Goal: Task Accomplishment & Management: Manage account settings

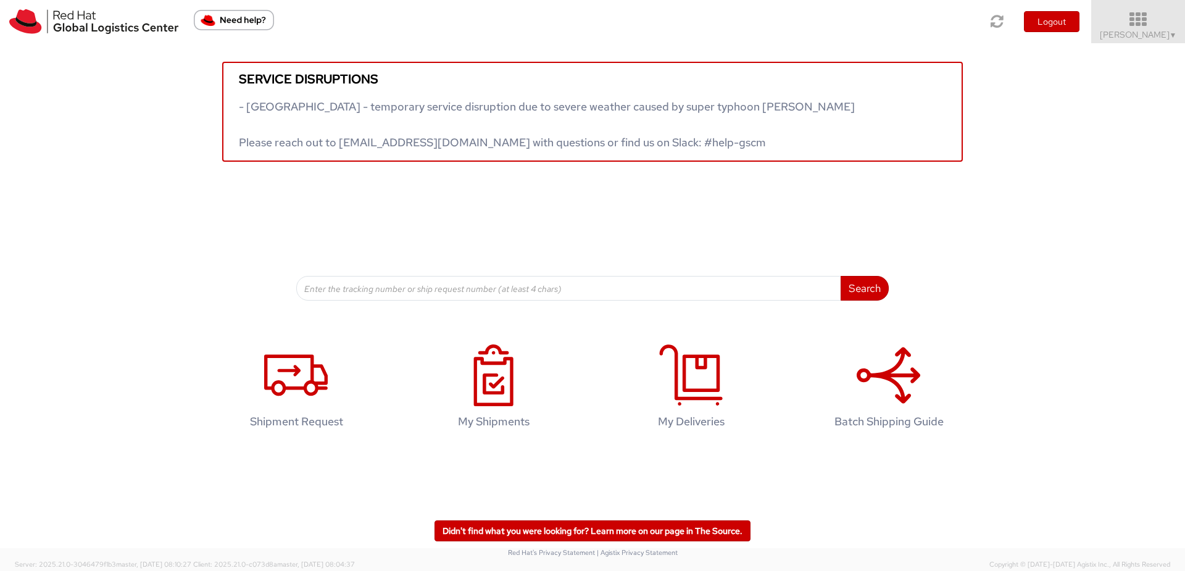
click at [1118, 22] on icon at bounding box center [1138, 19] width 108 height 17
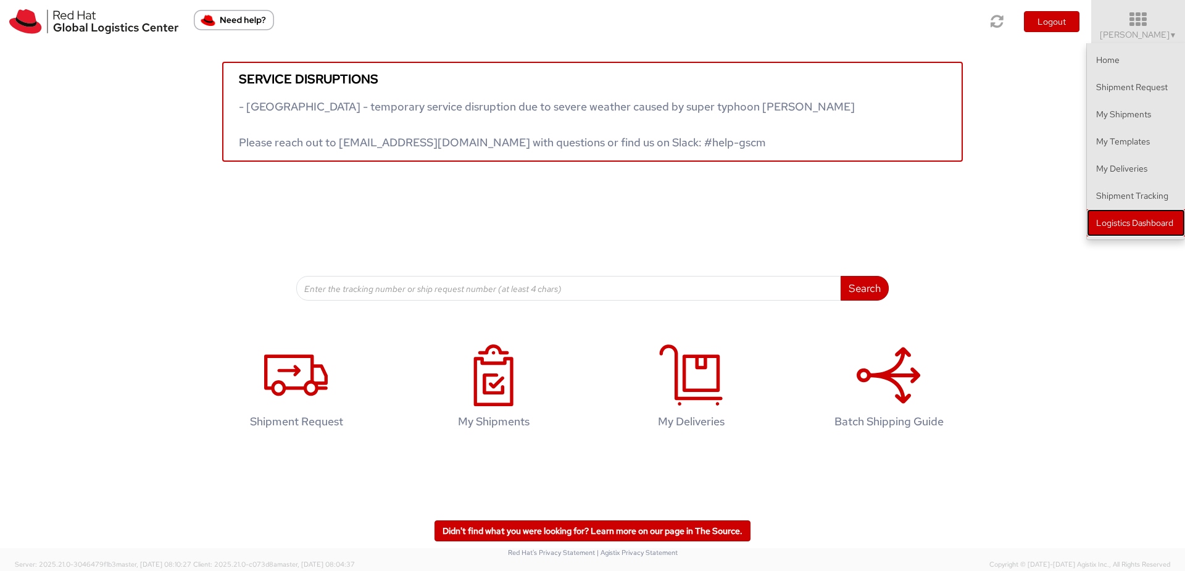
click at [1155, 219] on link "Logistics Dashboard" at bounding box center [1136, 222] width 98 height 27
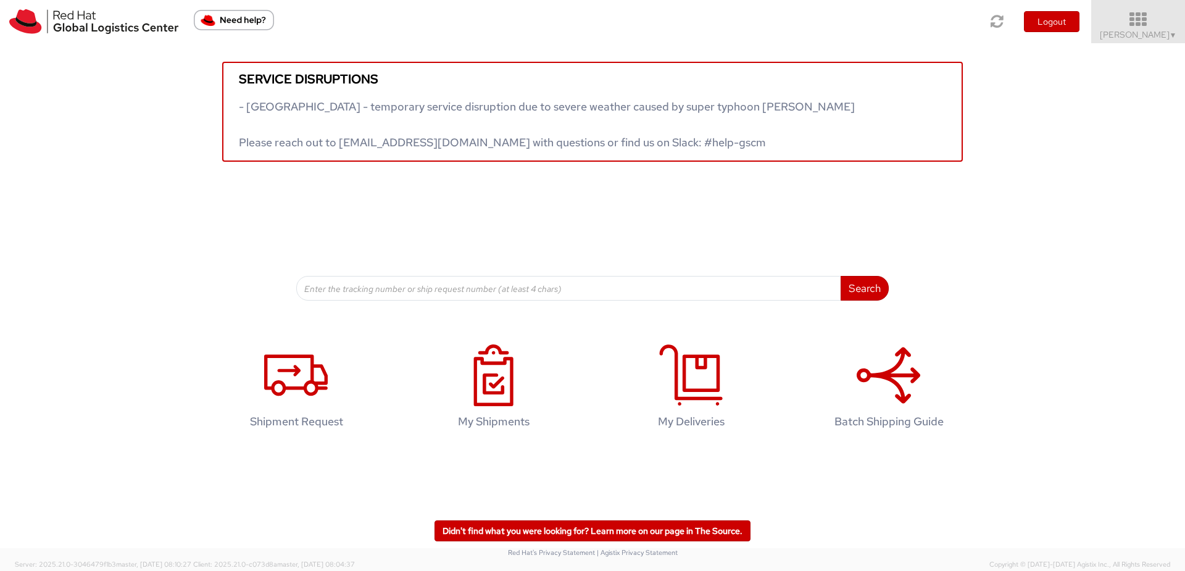
click at [1137, 31] on span "Maria Jose GALDON ▼" at bounding box center [1138, 34] width 77 height 11
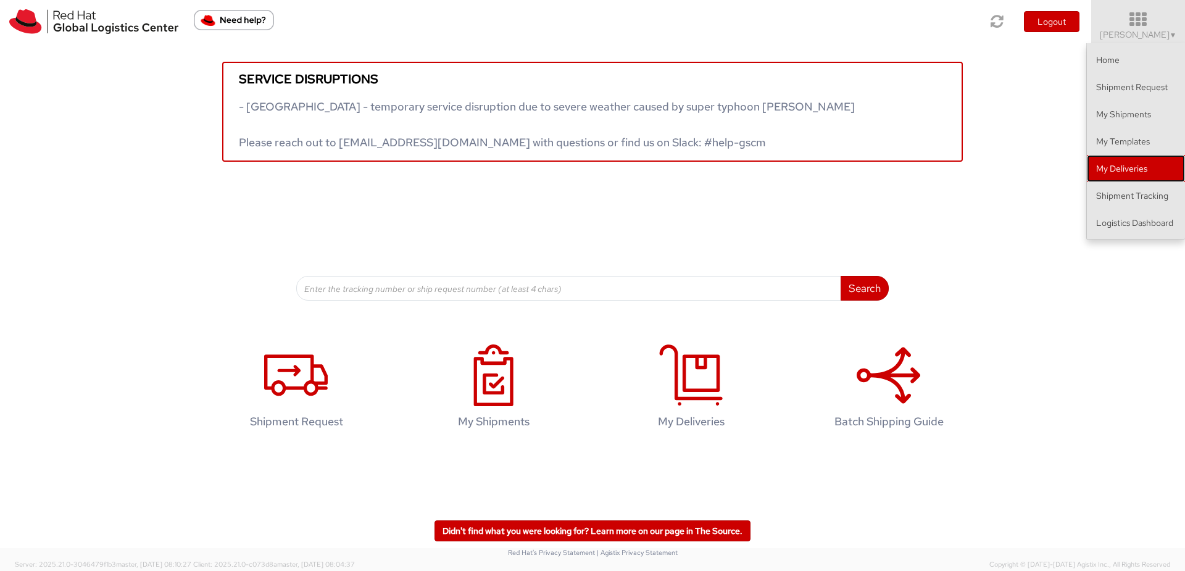
click at [1124, 172] on link "My Deliveries" at bounding box center [1136, 168] width 98 height 27
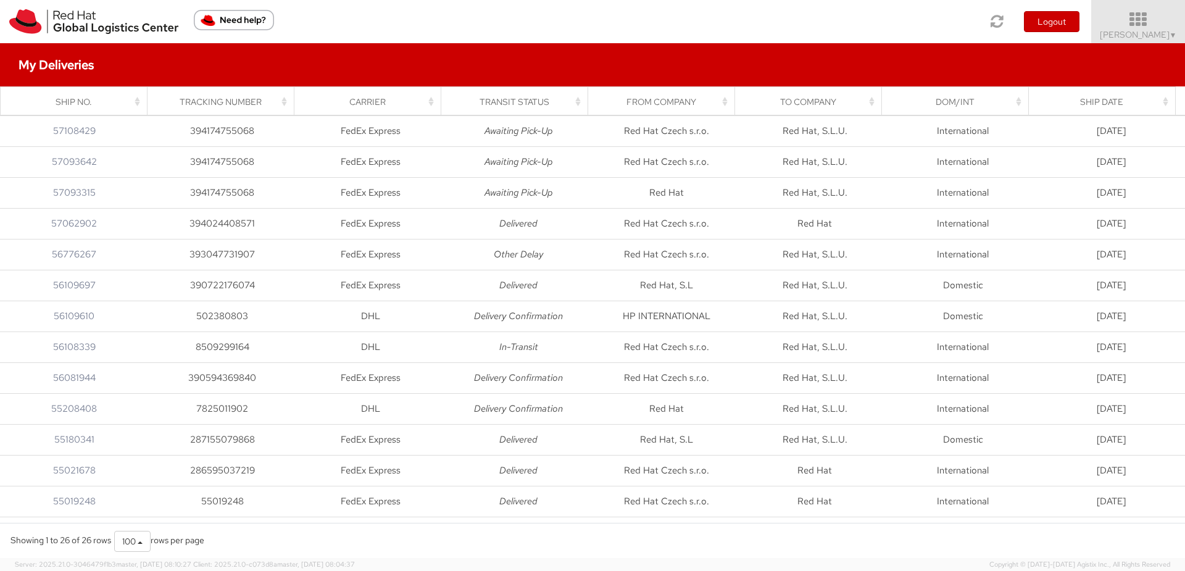
drag, startPoint x: 1121, startPoint y: 41, endPoint x: 1121, endPoint y: 29, distance: 12.3
click at [1121, 39] on span "Maria Jose GALDON ▼" at bounding box center [1138, 34] width 77 height 11
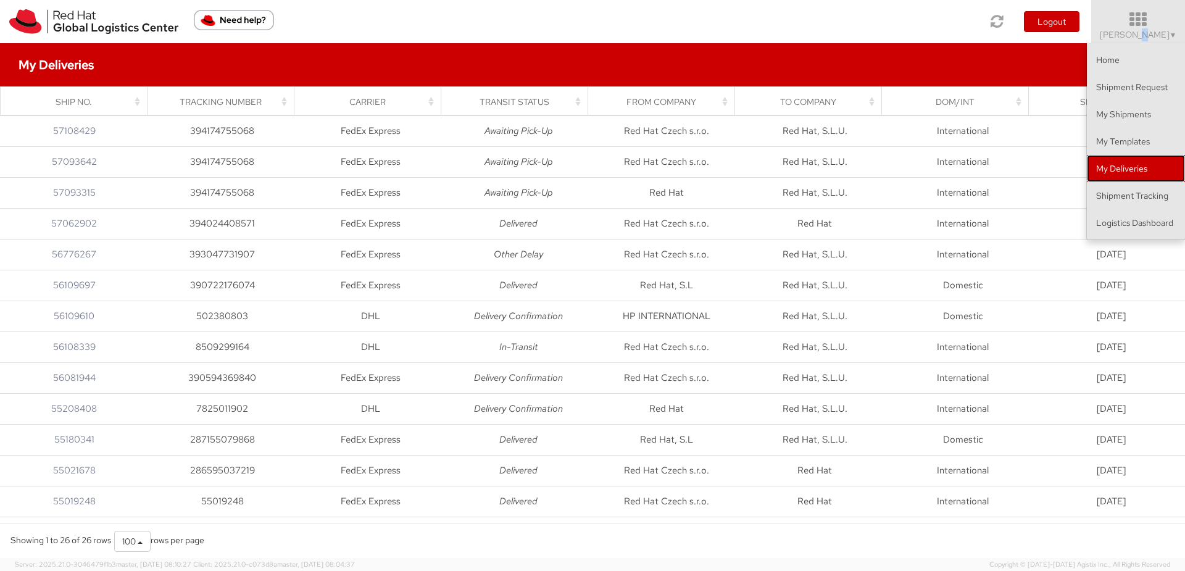
click at [1142, 164] on link "My Deliveries" at bounding box center [1136, 168] width 98 height 27
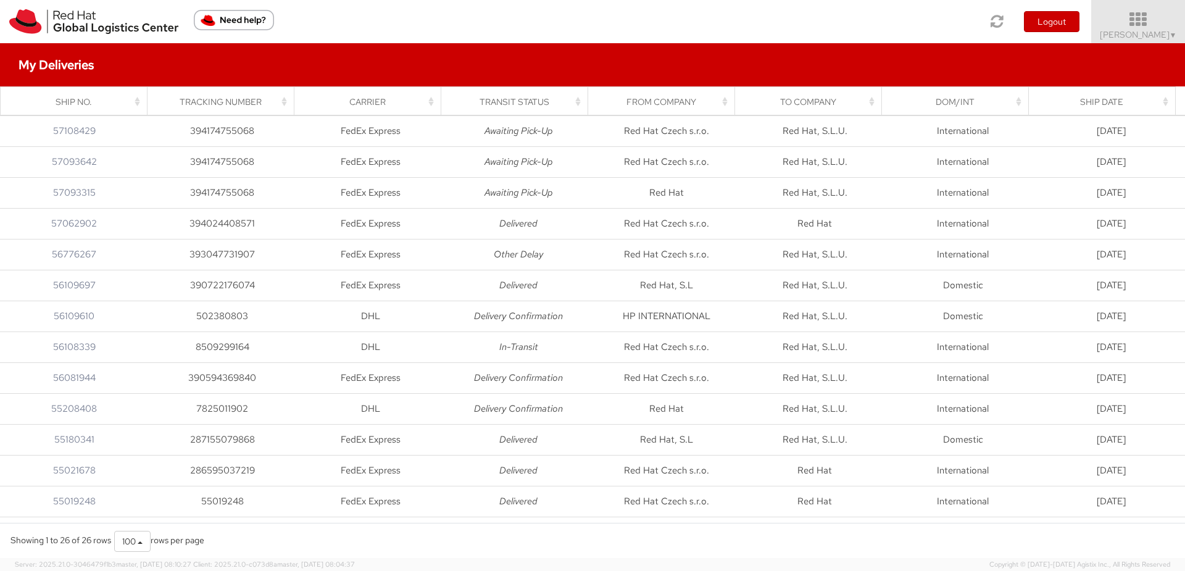
click at [1135, 12] on icon at bounding box center [1138, 19] width 108 height 17
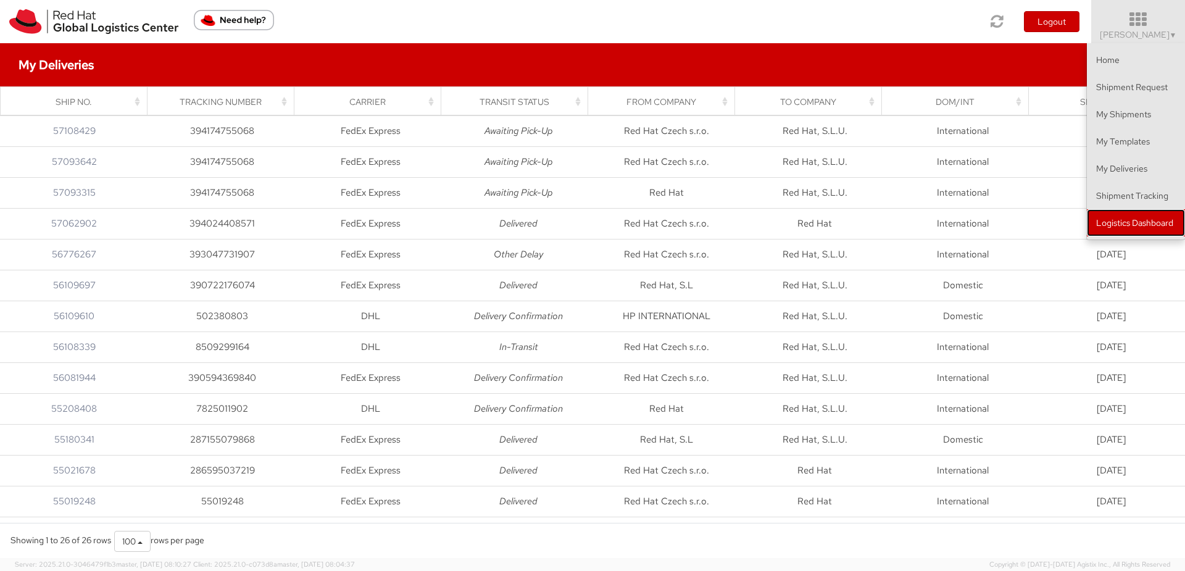
click at [1136, 221] on link "Logistics Dashboard" at bounding box center [1136, 222] width 98 height 27
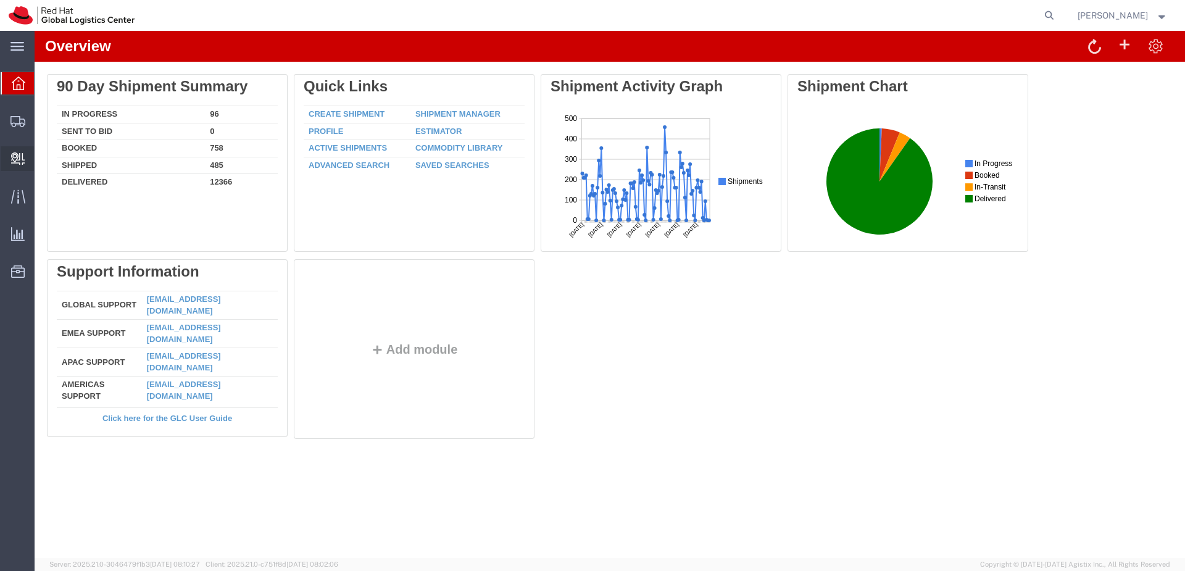
click at [0, 0] on span "Create Delivery" at bounding box center [0, 0] width 0 height 0
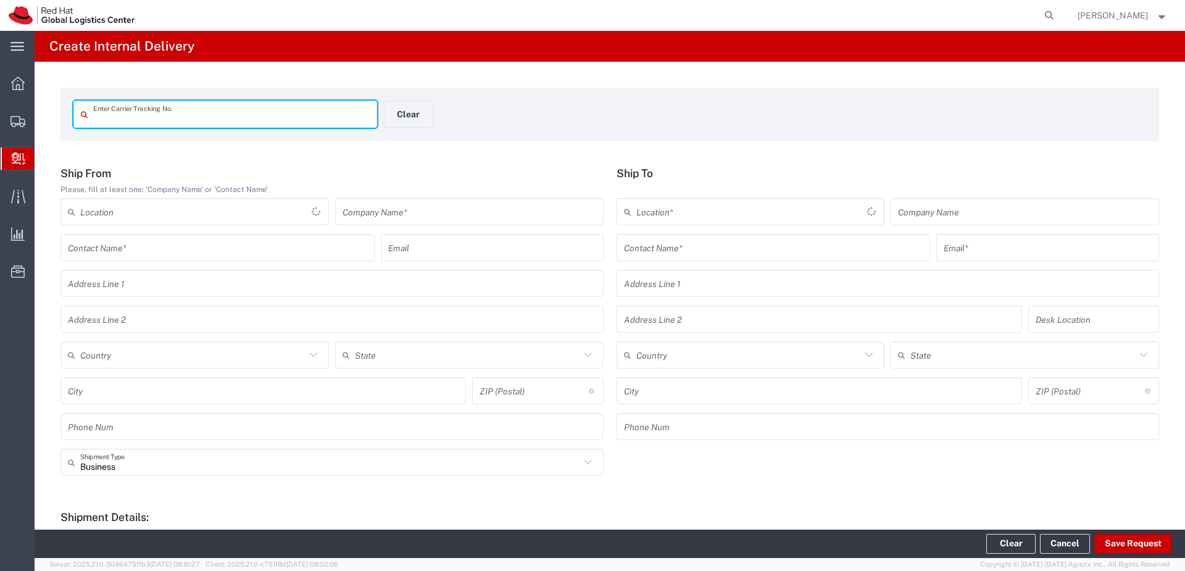
click at [141, 109] on input "text" at bounding box center [231, 115] width 276 height 22
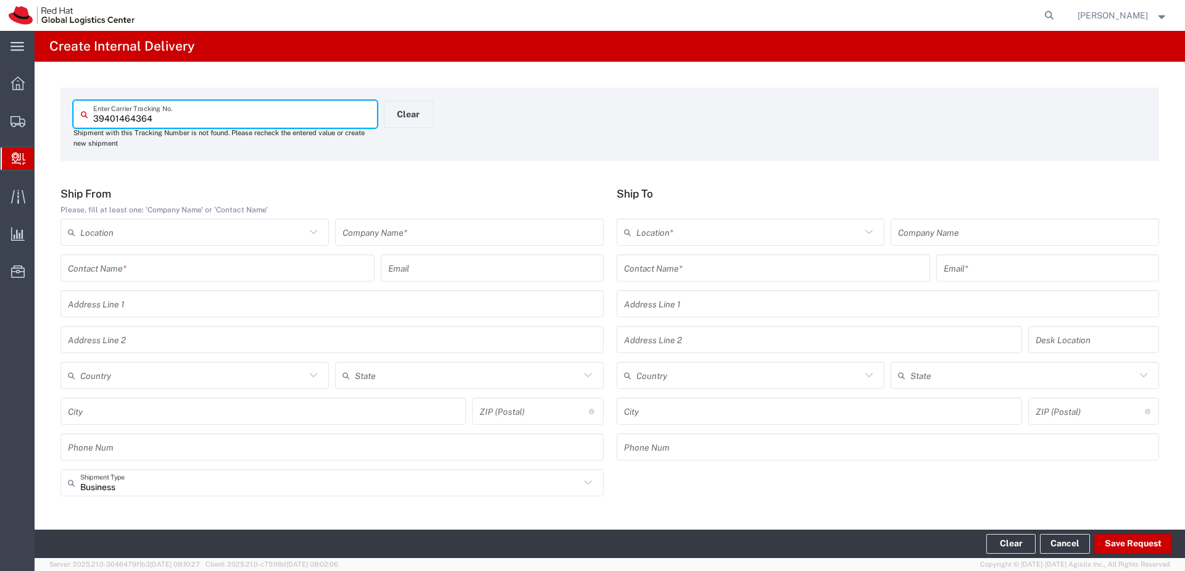
click at [117, 115] on input "39401464364" at bounding box center [231, 115] width 276 height 22
click at [112, 118] on input "39401464364" at bounding box center [231, 115] width 276 height 22
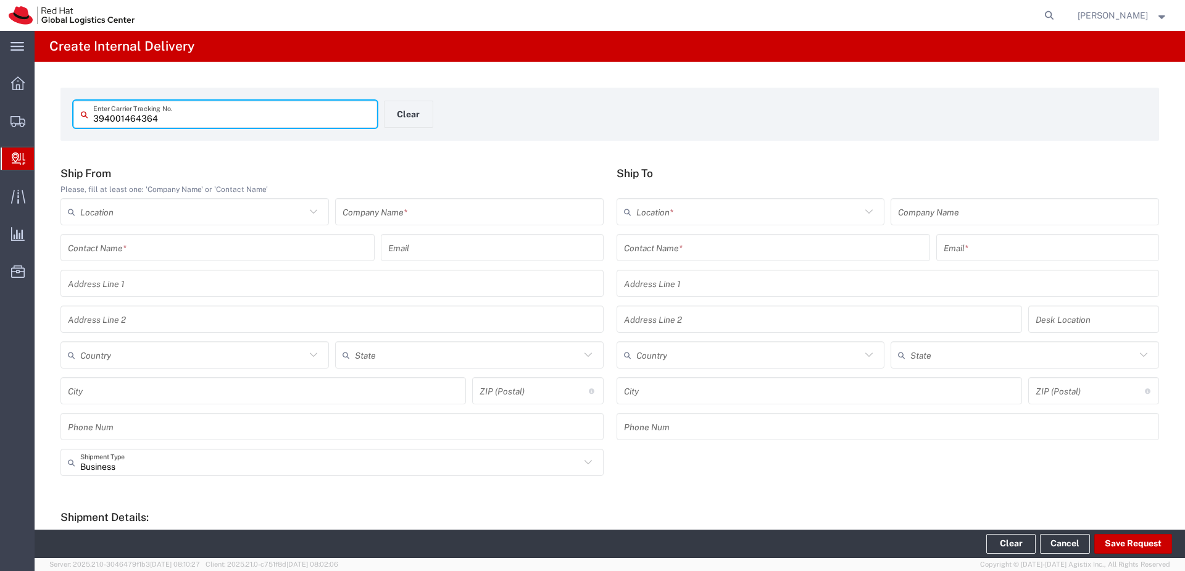
type input "394001464364"
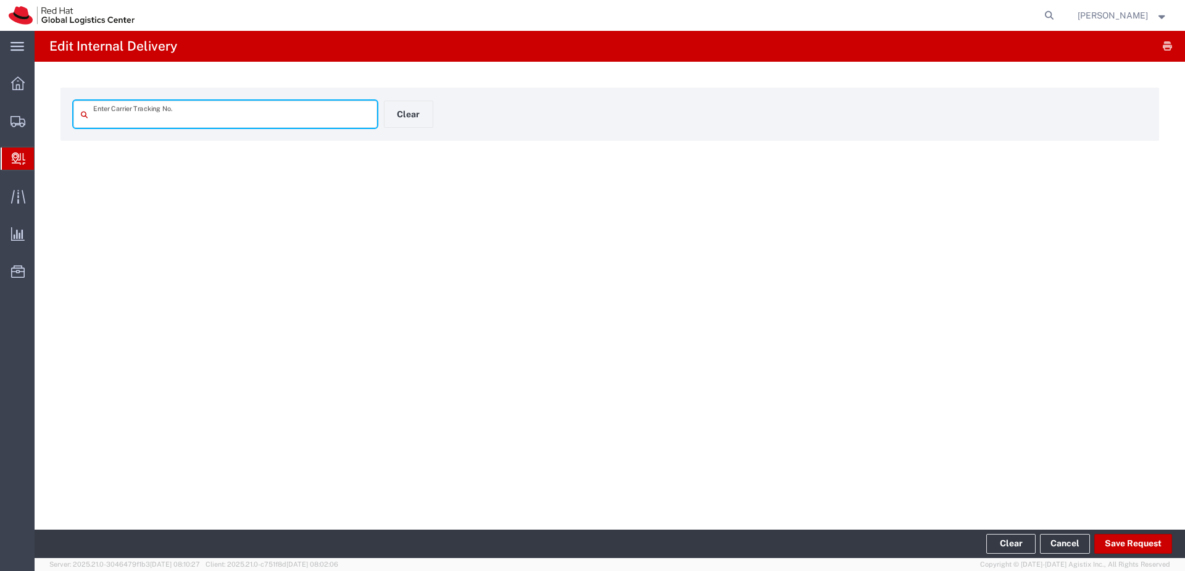
type input "394001464364"
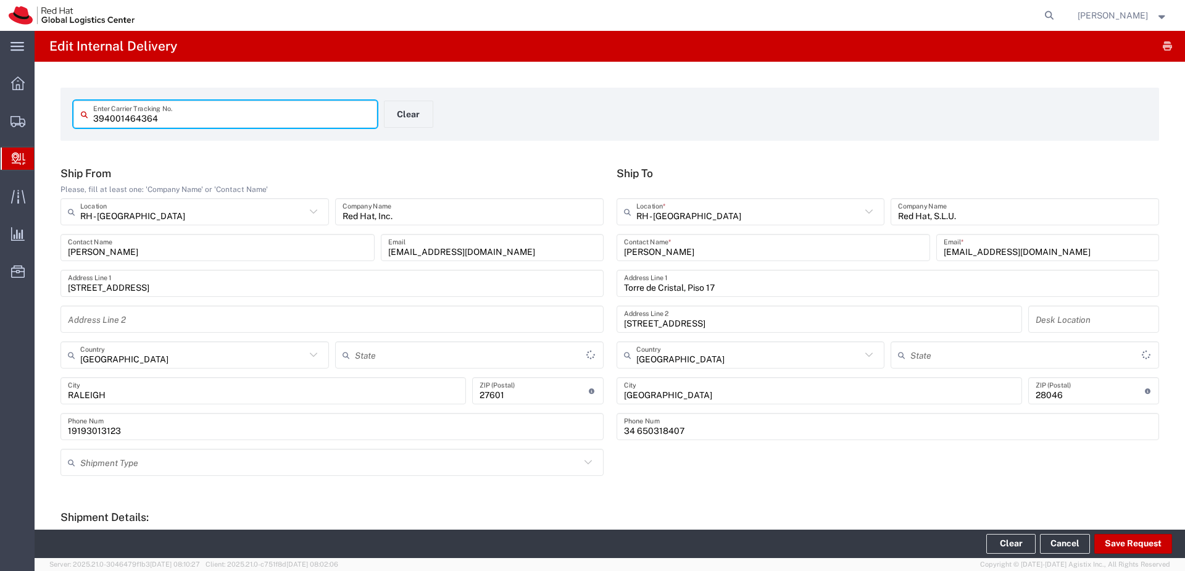
type input "Envelope"
type input "[US_STATE]"
type input "International Priority Direct Distribution"
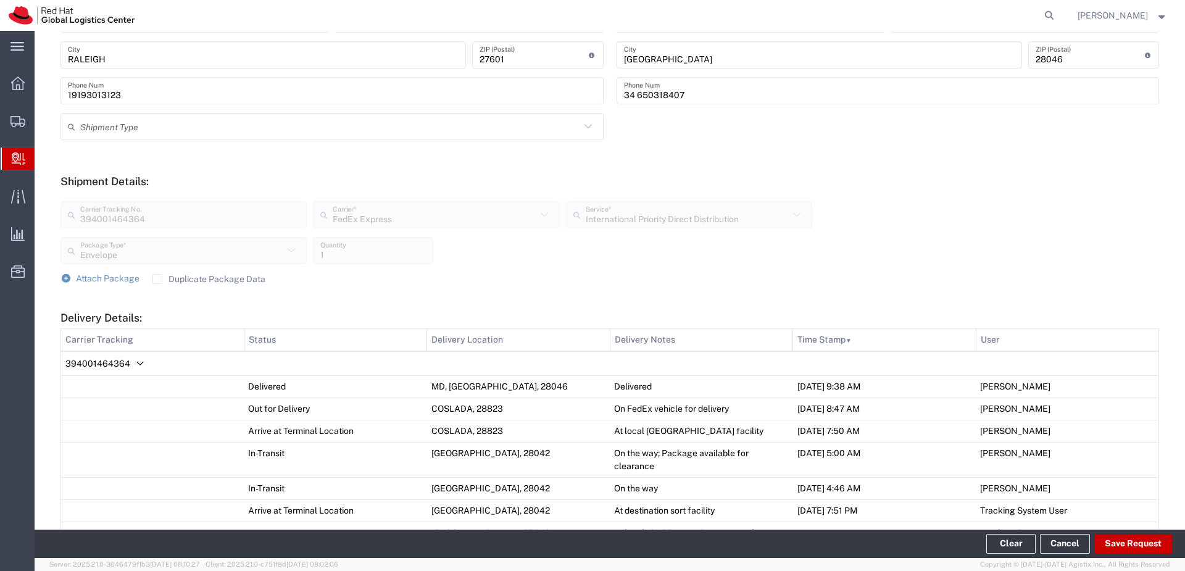
scroll to position [518, 0]
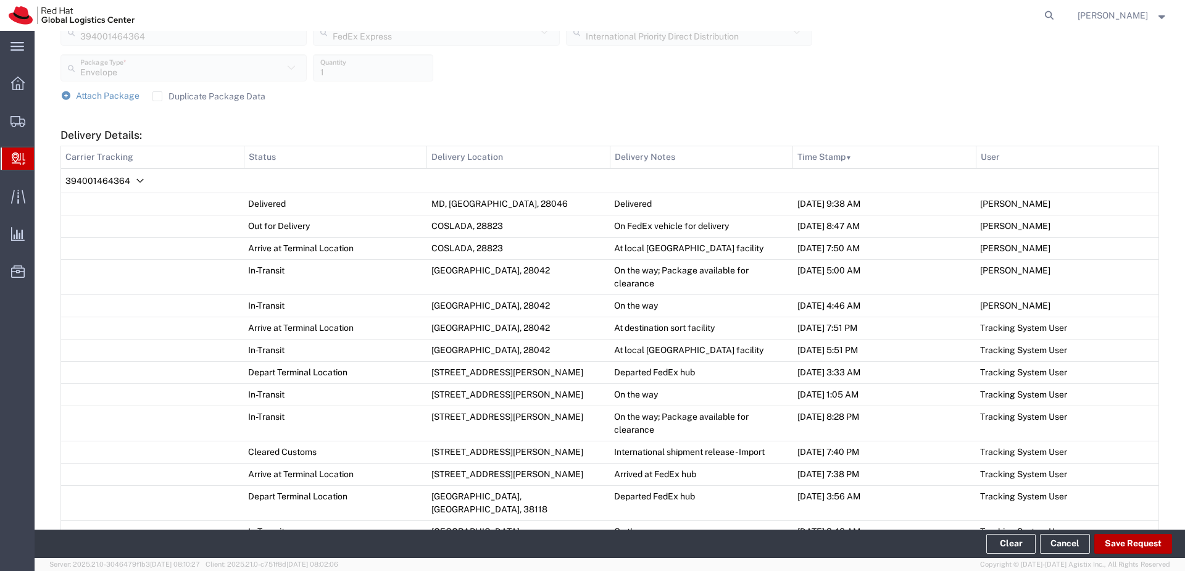
click at [1127, 549] on button "Save Request" at bounding box center [1133, 544] width 78 height 20
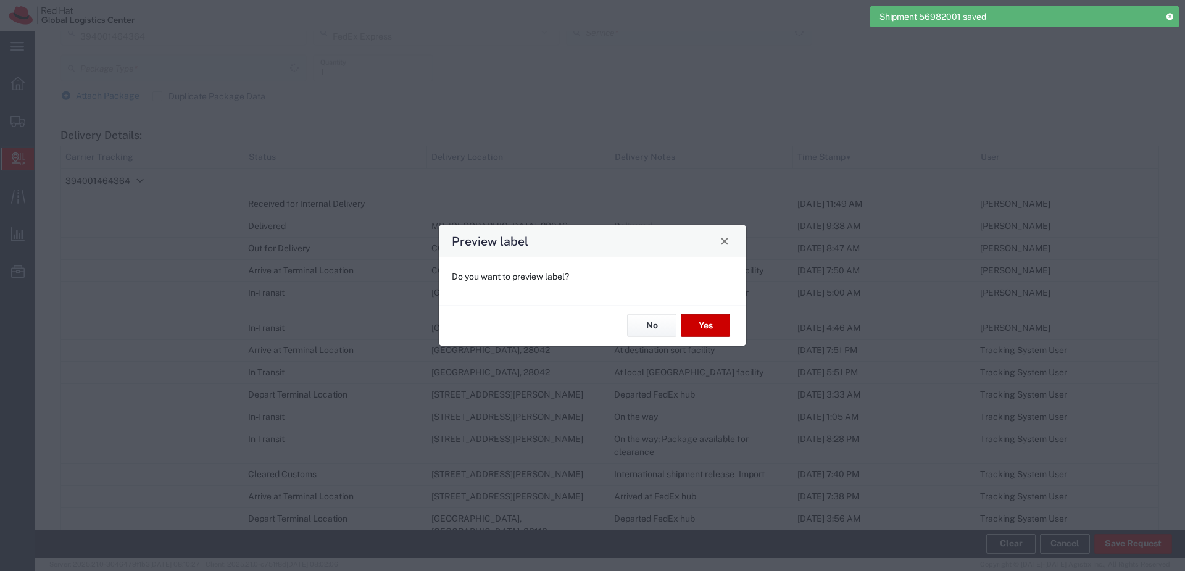
type input "Envelope"
type input "International Priority Direct Distribution"
click at [648, 332] on button "No" at bounding box center [651, 325] width 49 height 23
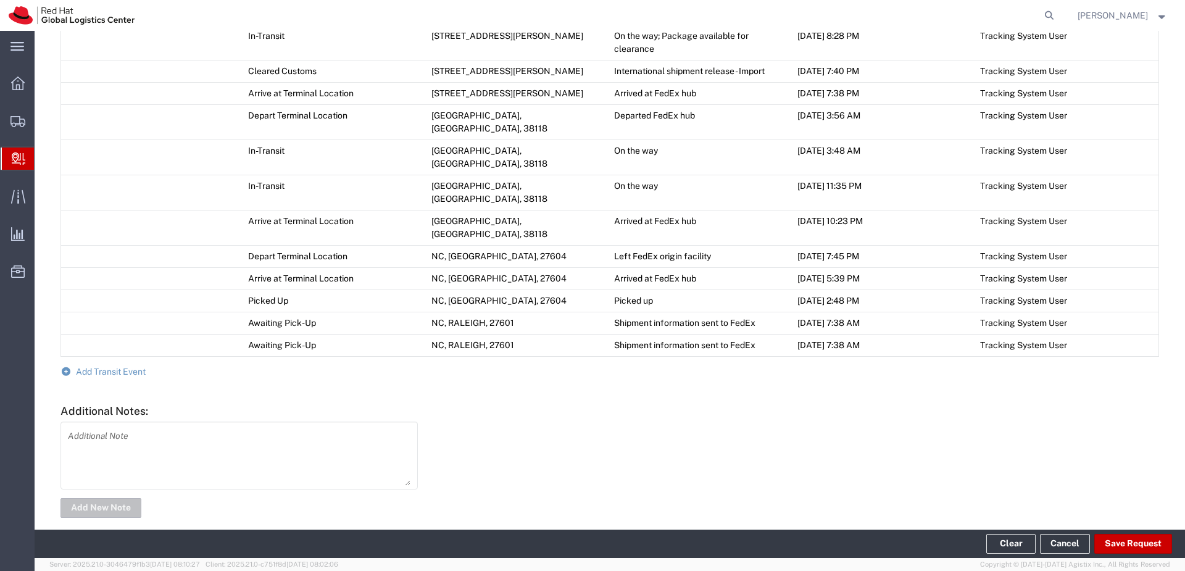
scroll to position [937, 0]
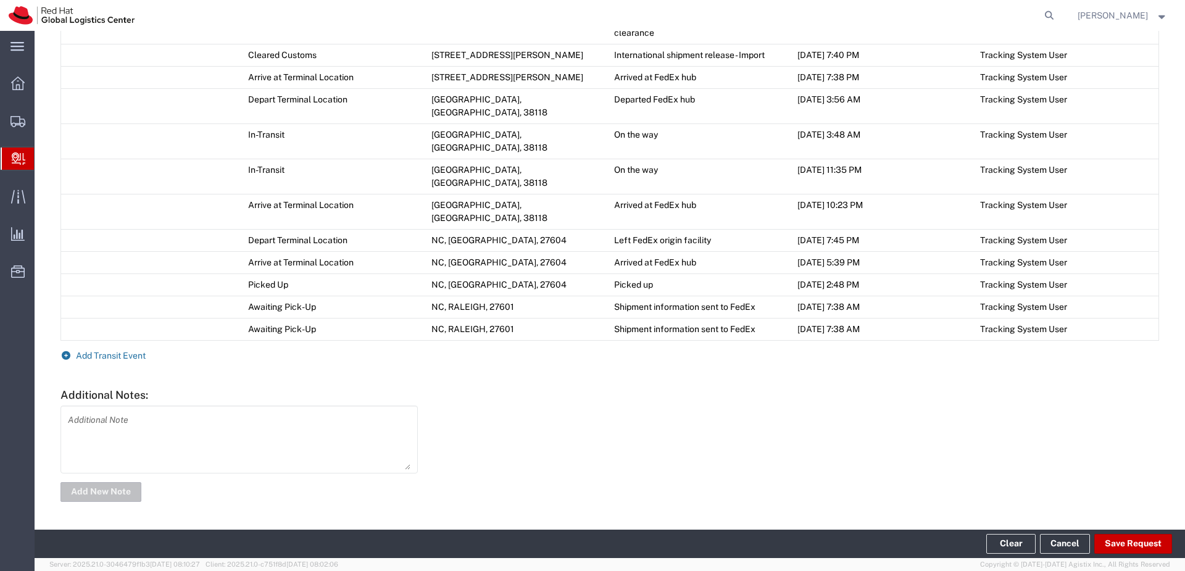
click at [116, 354] on span "Add Transit Event" at bounding box center [111, 356] width 70 height 10
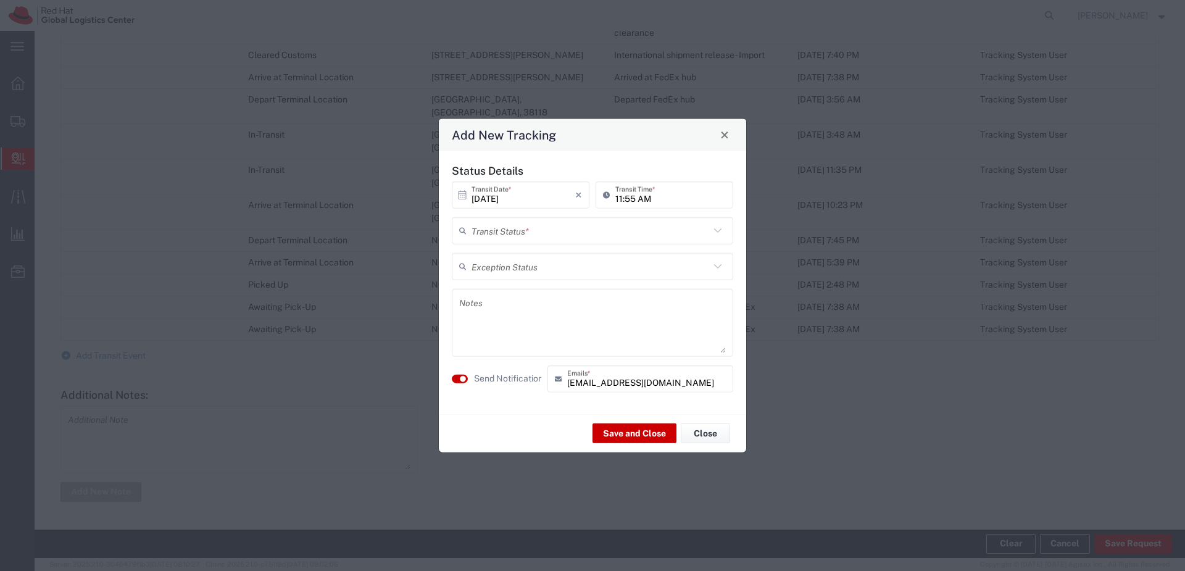
click at [713, 230] on icon at bounding box center [718, 230] width 16 height 16
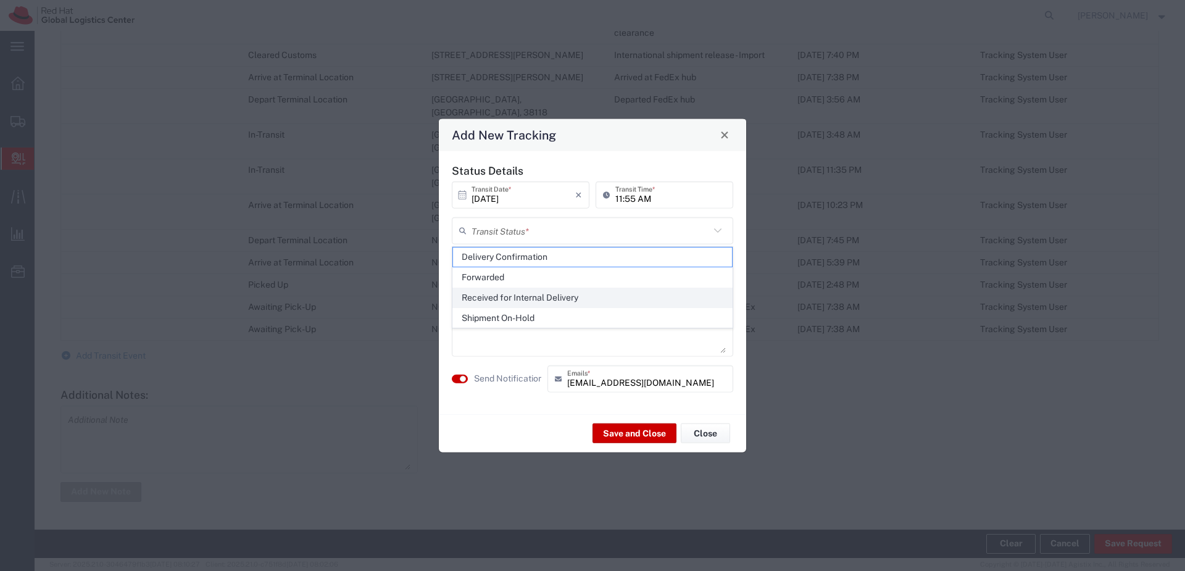
click at [671, 289] on span "Received for Internal Delivery" at bounding box center [592, 297] width 279 height 19
type input "Received for Internal Delivery"
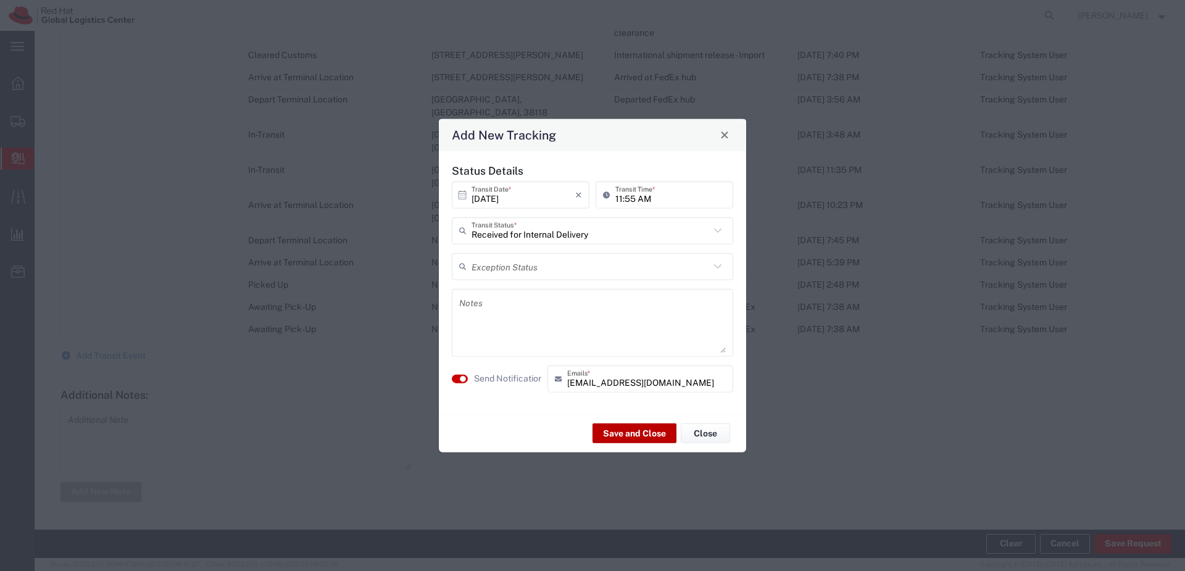
click at [654, 426] on button "Save and Close" at bounding box center [634, 433] width 84 height 20
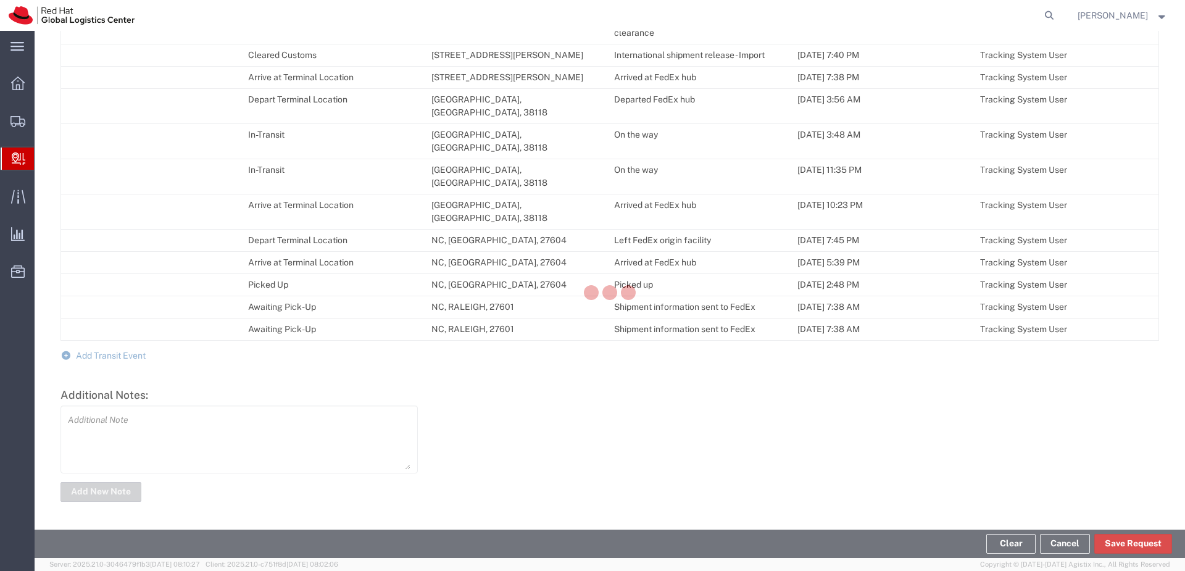
scroll to position [960, 0]
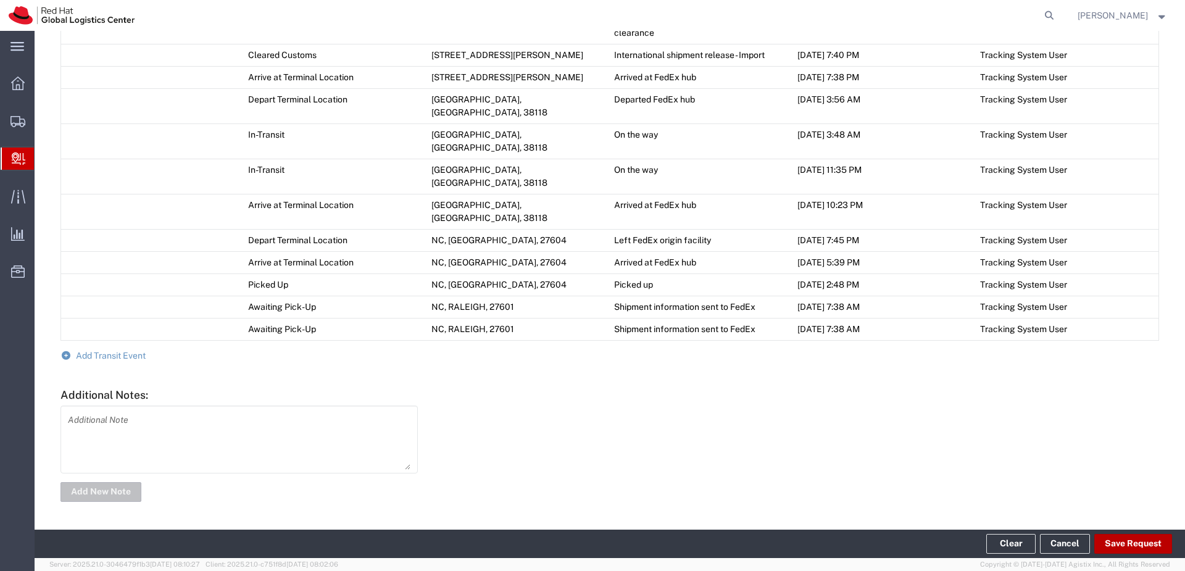
click at [1146, 545] on button "Save Request" at bounding box center [1133, 544] width 78 height 20
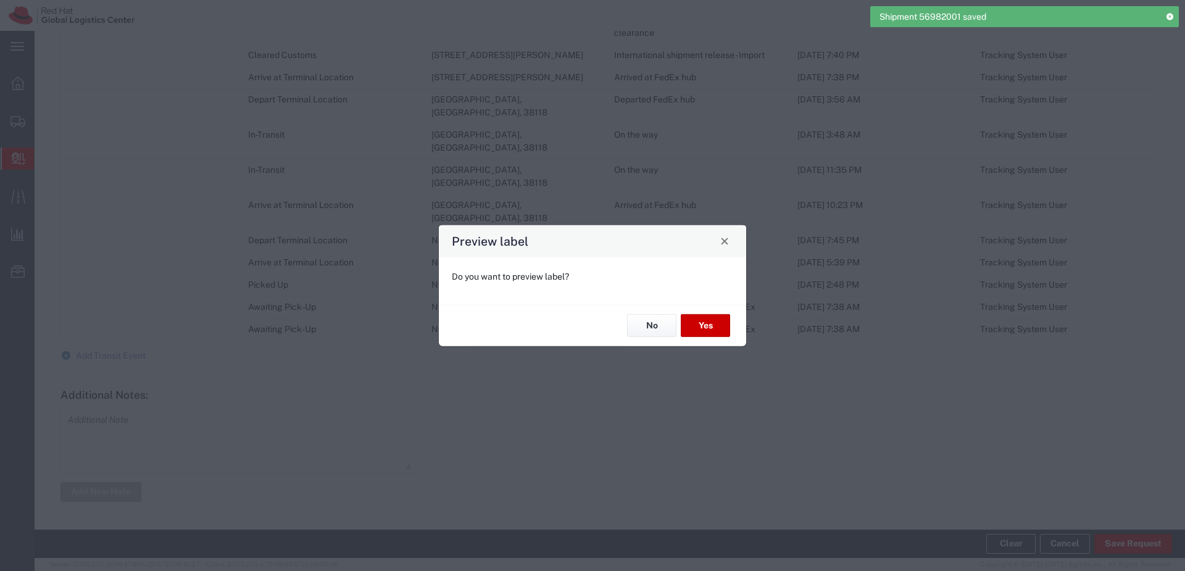
type input "Envelope"
type input "International Priority Direct Distribution"
click at [655, 328] on button "No" at bounding box center [651, 325] width 49 height 23
